Goal: Check status

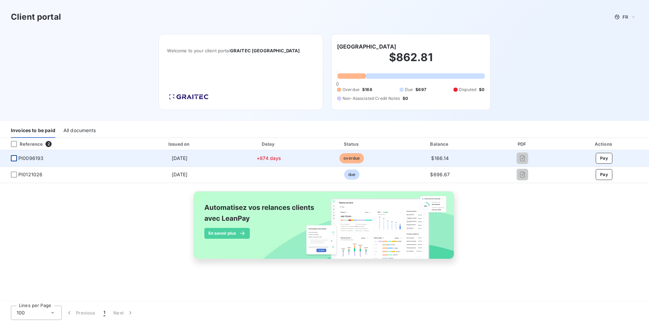
click at [13, 157] on div at bounding box center [14, 158] width 6 height 6
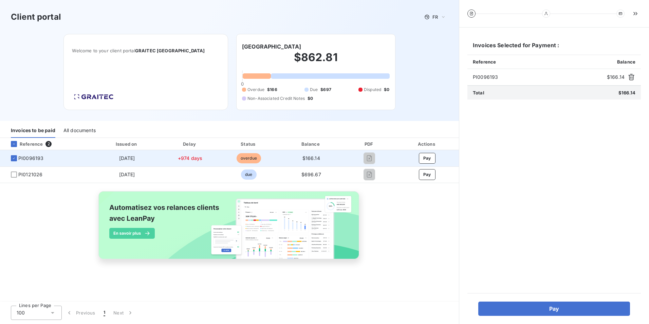
click at [248, 159] on span "overdue" at bounding box center [249, 158] width 24 height 10
click at [19, 157] on span "PI0096193" at bounding box center [30, 158] width 25 height 7
drag, startPoint x: 18, startPoint y: 158, endPoint x: 42, endPoint y: 157, distance: 24.1
click at [42, 157] on span "PI0096193" at bounding box center [30, 158] width 25 height 7
drag, startPoint x: 42, startPoint y: 157, endPoint x: 39, endPoint y: 158, distance: 3.8
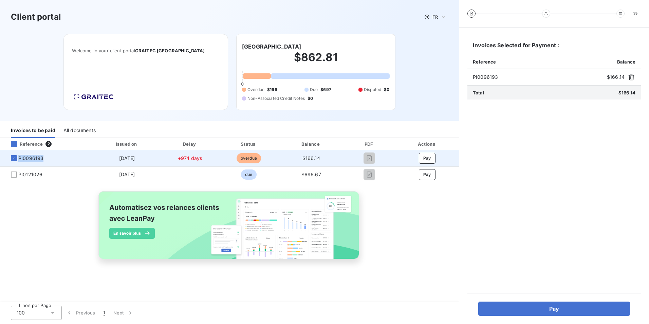
copy span "PI0096193"
